Goal: Use online tool/utility: Utilize a website feature to perform a specific function

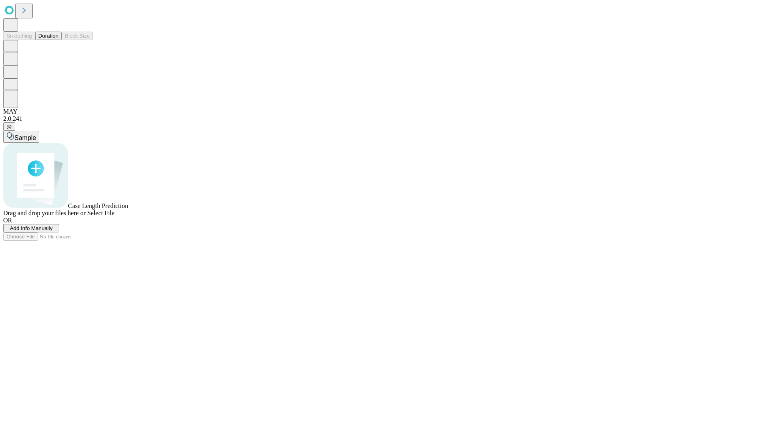
click at [53, 231] on span "Add Info Manually" at bounding box center [31, 228] width 43 height 6
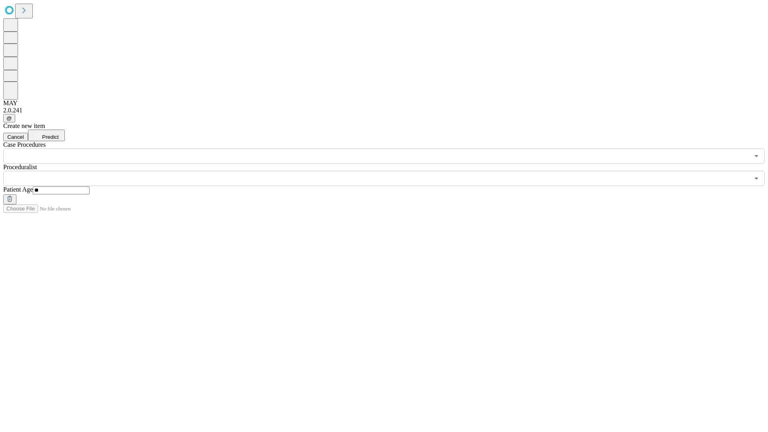
type input "**"
click at [390, 171] on input "text" at bounding box center [376, 178] width 746 height 15
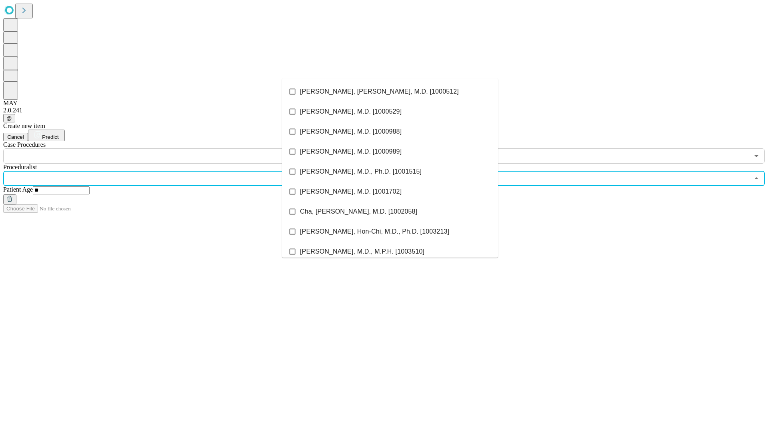
click at [390, 92] on li "[PERSON_NAME], [PERSON_NAME], M.D. [1000512]" at bounding box center [390, 92] width 216 height 20
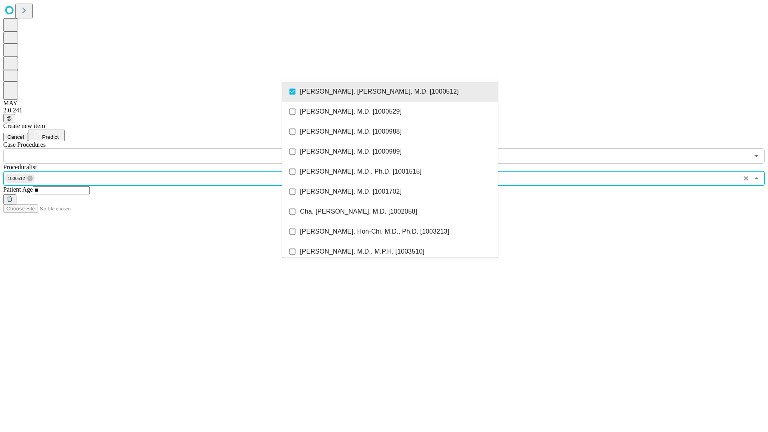
click at [168, 148] on input "text" at bounding box center [376, 155] width 746 height 15
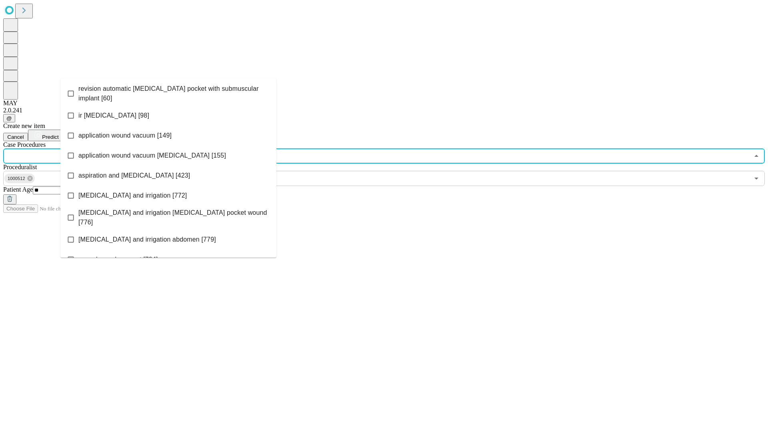
click at [168, 92] on span "revision automatic [MEDICAL_DATA] pocket with submuscular implant [60]" at bounding box center [174, 93] width 192 height 19
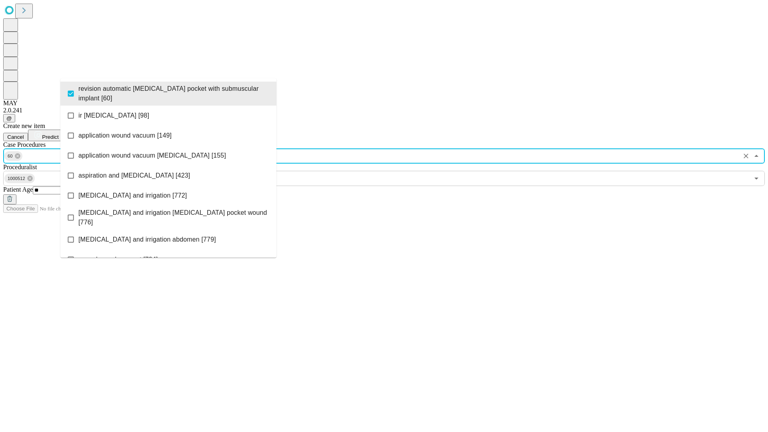
click at [58, 134] on span "Predict" at bounding box center [50, 137] width 16 height 6
